Goal: Check status: Check status

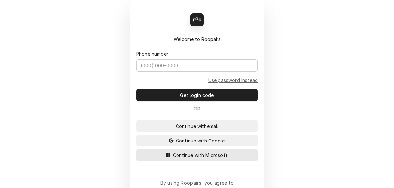
click at [190, 154] on span "Continue with Microsoft" at bounding box center [201, 155] width 58 height 7
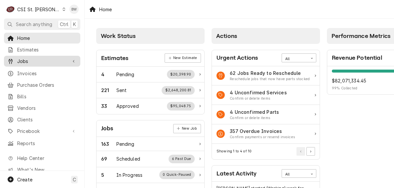
click at [30, 58] on span "Jobs" at bounding box center [42, 61] width 50 height 7
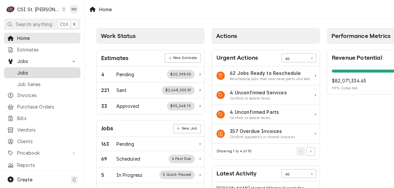
click at [31, 71] on span "Jobs" at bounding box center [47, 72] width 60 height 7
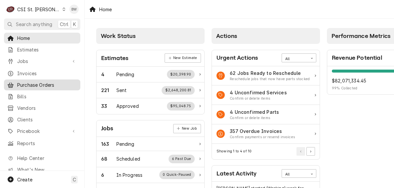
click at [44, 85] on span "Purchase Orders" at bounding box center [47, 85] width 60 height 7
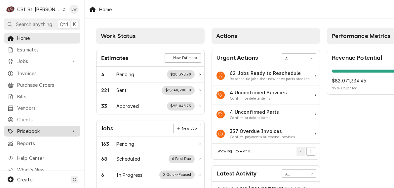
click at [37, 131] on span "Pricebook" at bounding box center [42, 131] width 50 height 7
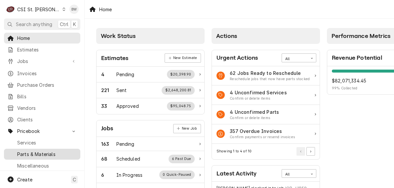
click at [33, 151] on span "Parts & Materials" at bounding box center [47, 154] width 60 height 7
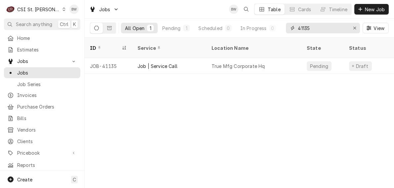
click at [314, 30] on input "41135" at bounding box center [323, 28] width 50 height 11
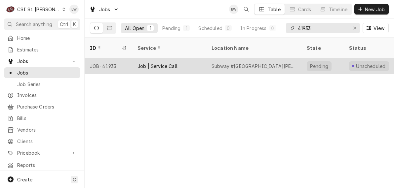
type input "41933"
click at [113, 58] on div "JOB-41933" at bounding box center [109, 66] width 48 height 16
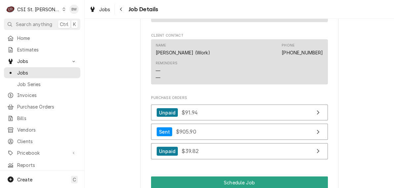
scroll to position [694, 0]
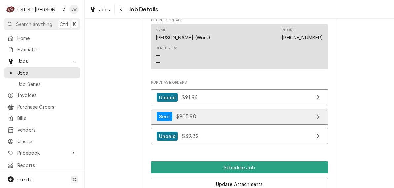
click at [176, 117] on span "$905.90" at bounding box center [186, 116] width 20 height 7
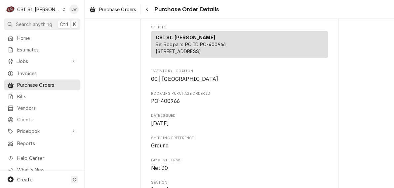
scroll to position [165, 0]
click at [144, 10] on div "Navigate back" at bounding box center [147, 9] width 7 height 7
